Goal: Navigation & Orientation: Understand site structure

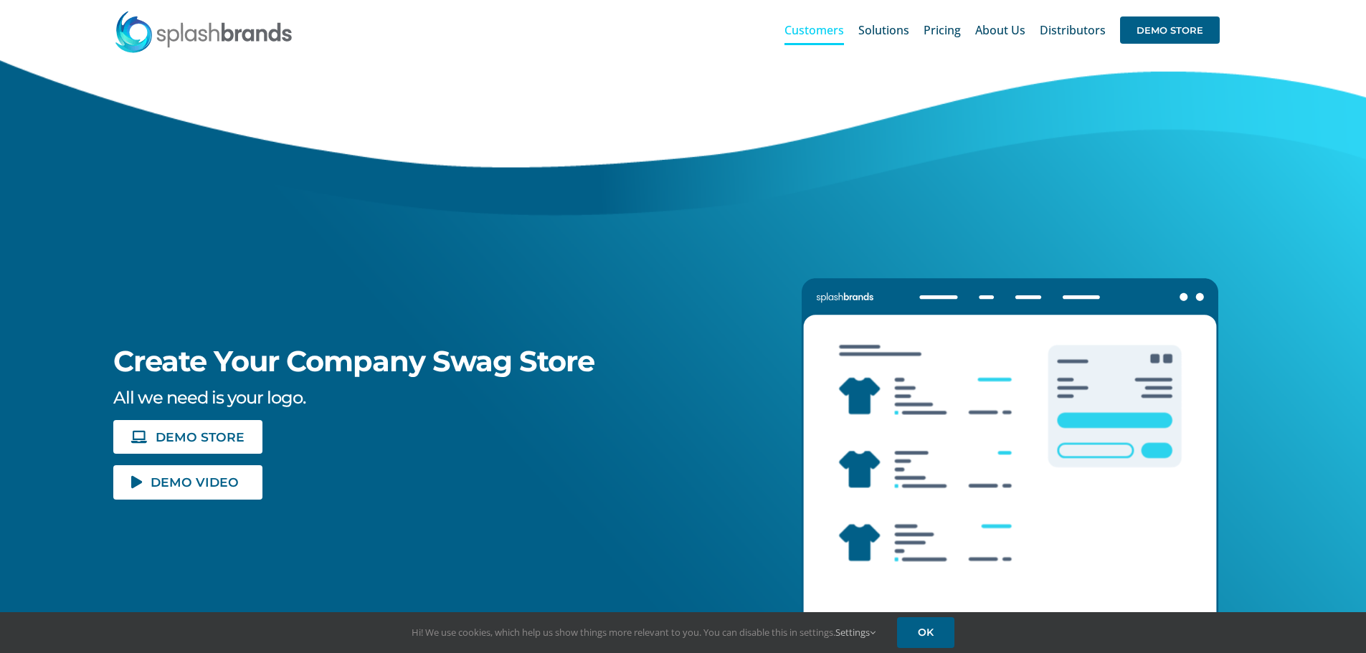
click at [805, 29] on span "Customers" at bounding box center [814, 29] width 60 height 11
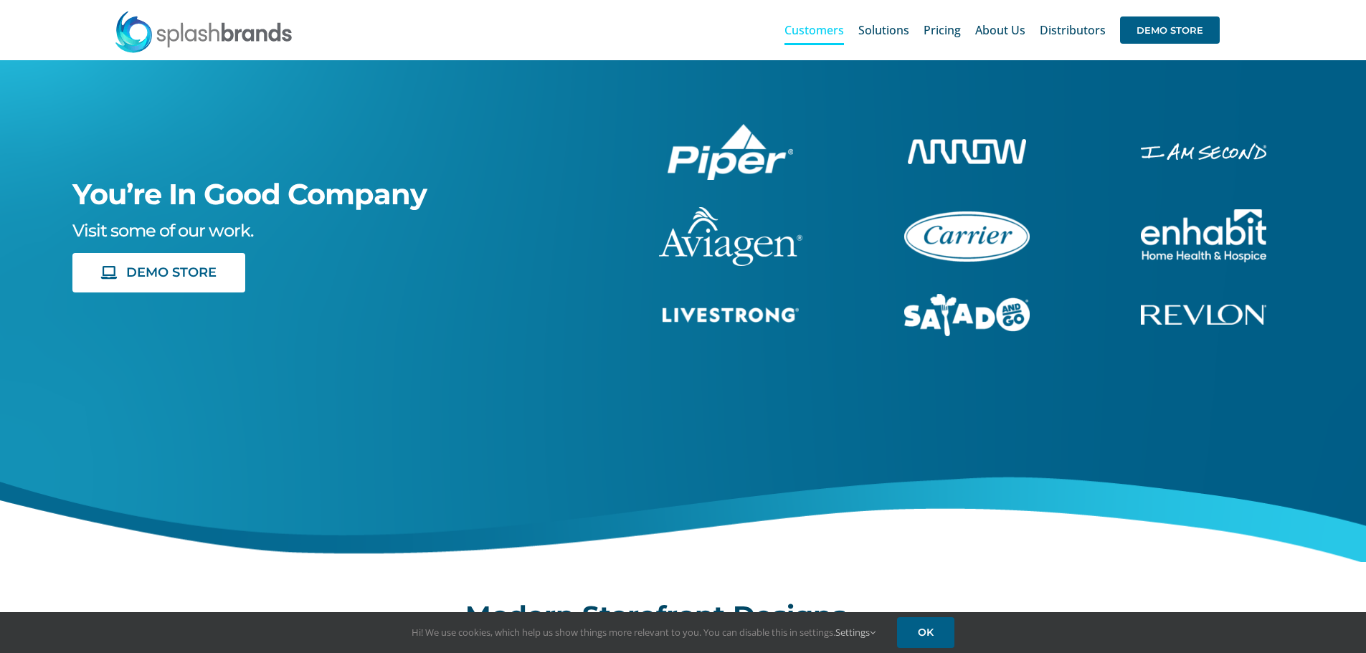
click at [1262, 24] on div "Search for: * Customers Solutions Stores New Hire Kits Manufacturing Store Mark…" at bounding box center [683, 30] width 1323 height 60
drag, startPoint x: 755, startPoint y: 57, endPoint x: 151, endPoint y: 37, distance: 604.1
click at [151, 37] on img at bounding box center [203, 31] width 179 height 43
